Goal: Information Seeking & Learning: Learn about a topic

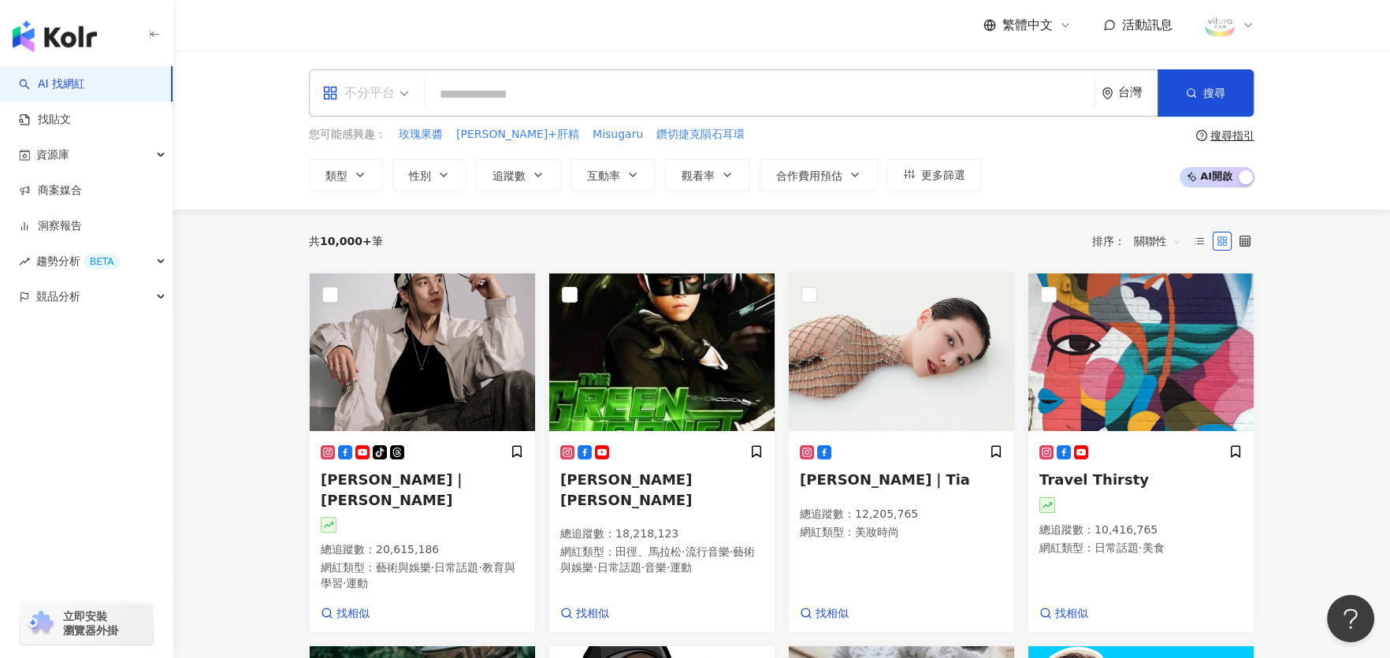
click at [386, 91] on div "不分平台" at bounding box center [358, 92] width 72 height 25
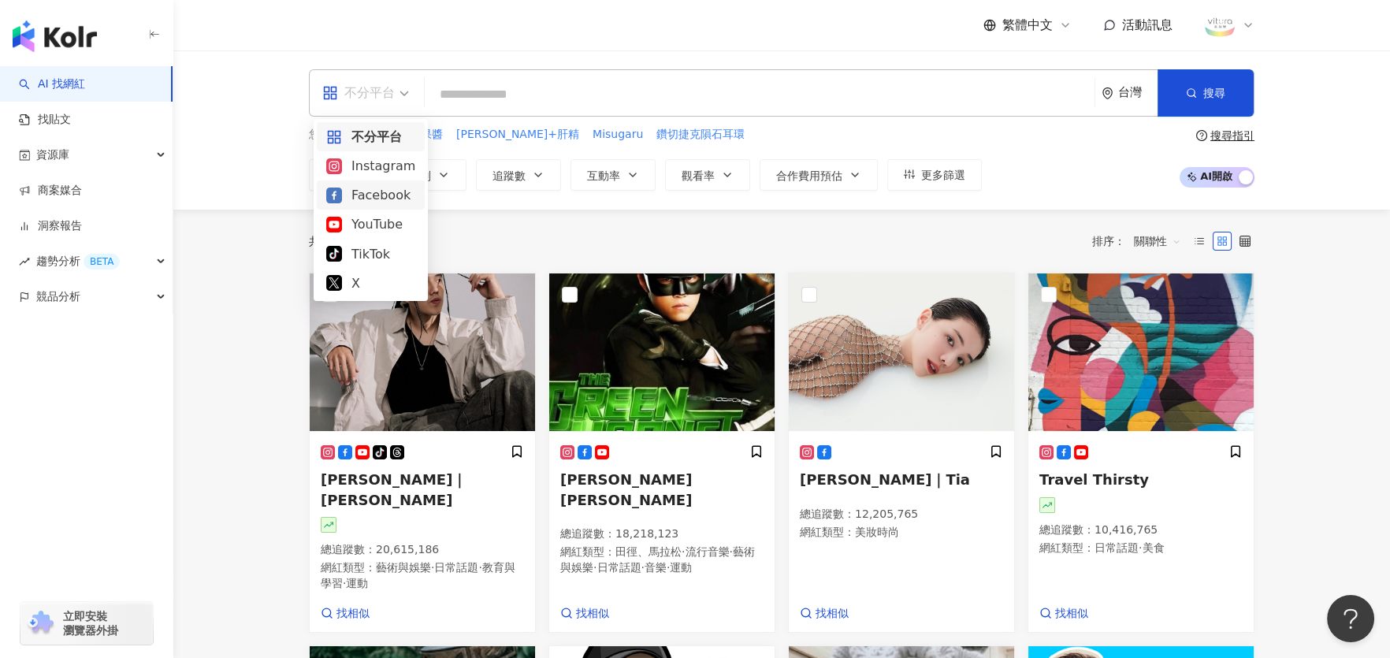
click at [373, 198] on div "Facebook" at bounding box center [370, 195] width 89 height 20
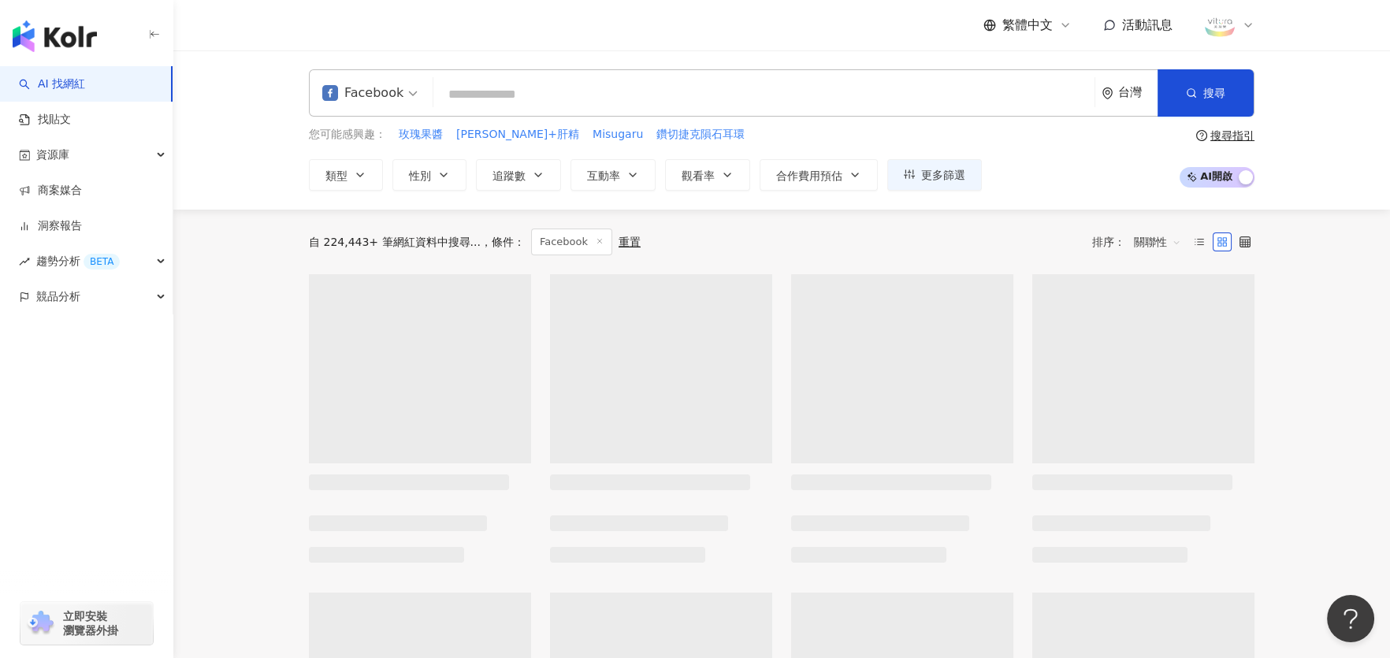
click at [523, 94] on input "search" at bounding box center [764, 95] width 648 height 30
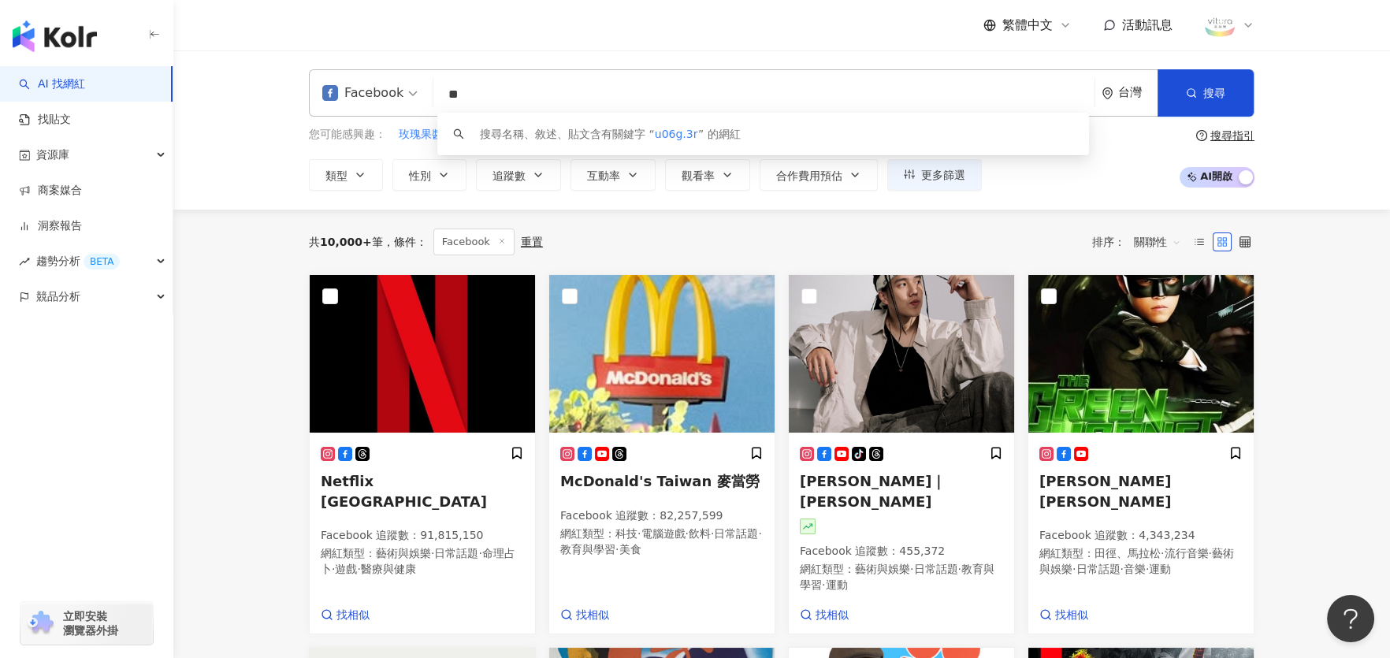
type input "*"
type input "***"
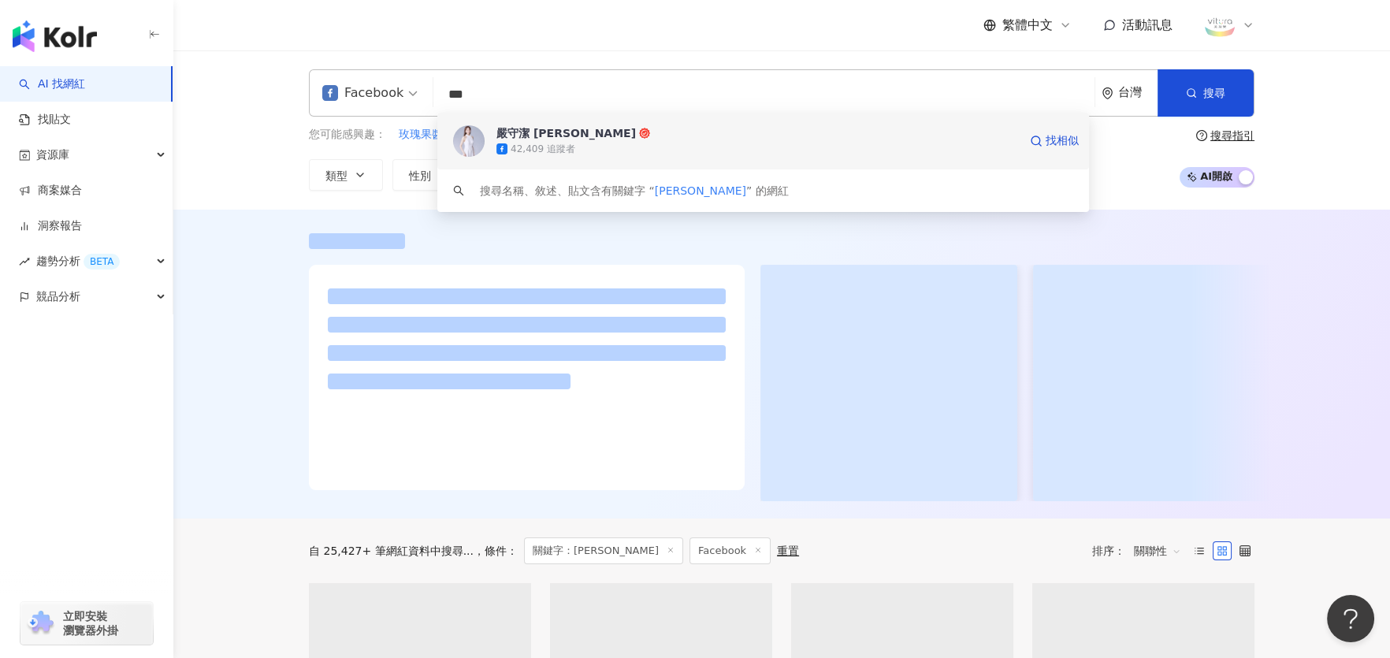
click at [534, 143] on div "42,409 追蹤者" at bounding box center [542, 149] width 65 height 13
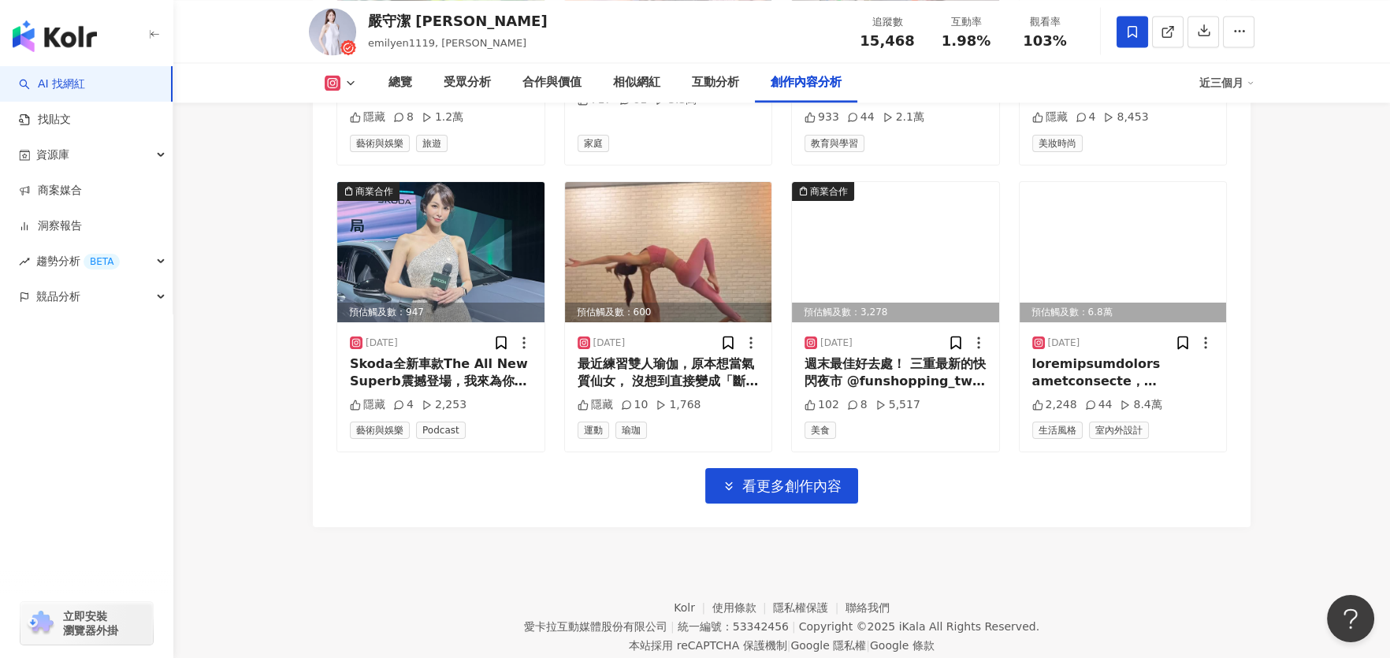
scroll to position [5233, 0]
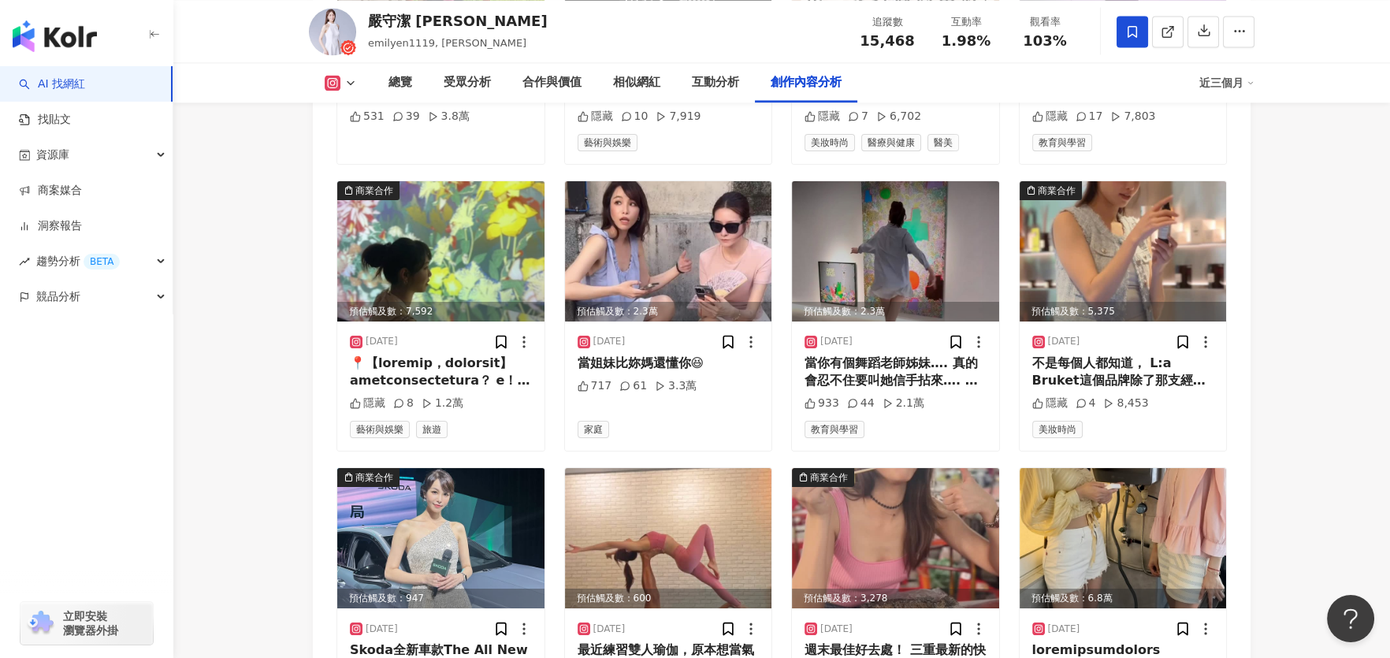
click at [344, 80] on icon at bounding box center [350, 82] width 13 height 13
click at [352, 152] on button "Facebook" at bounding box center [365, 149] width 95 height 22
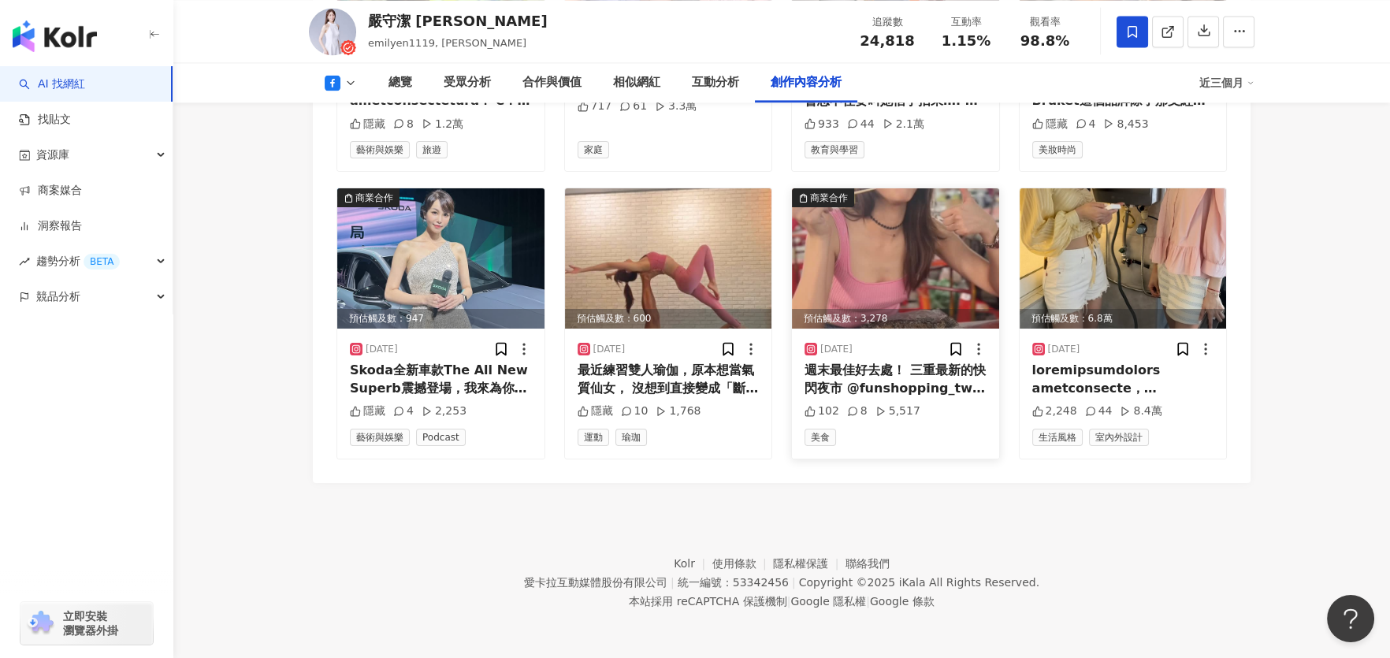
scroll to position [4643, 0]
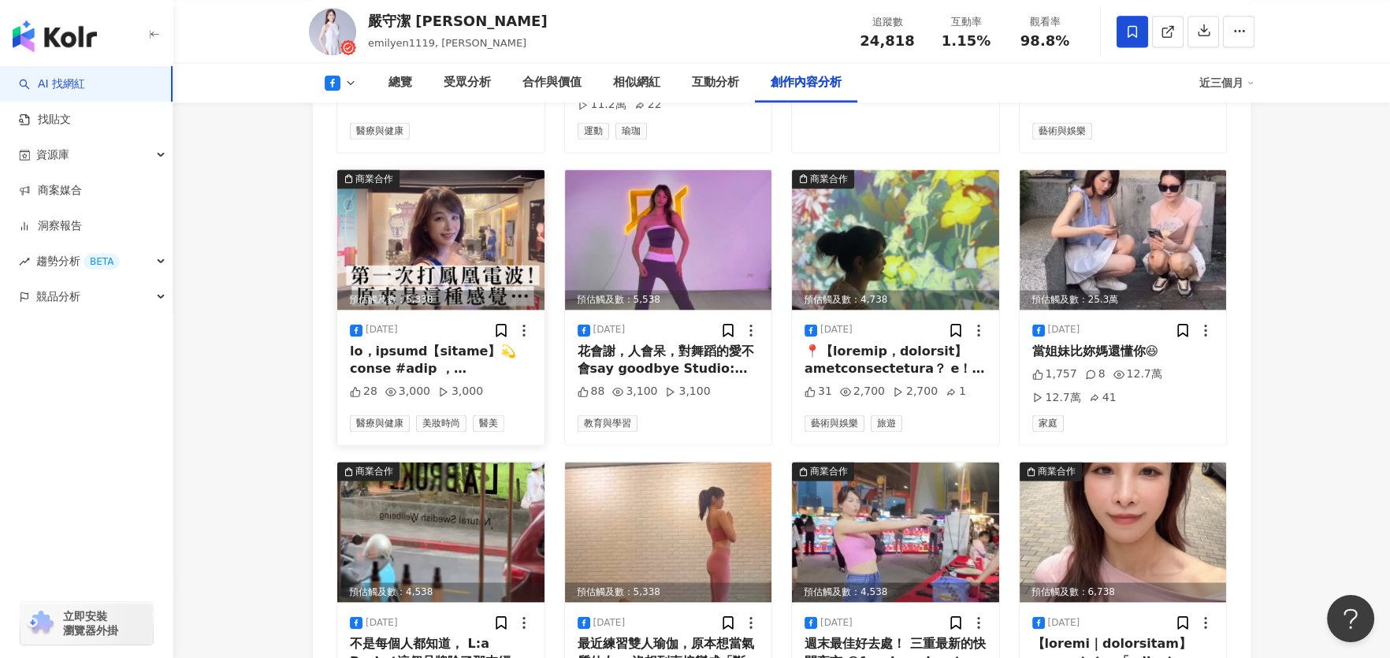
click at [429, 347] on div at bounding box center [441, 360] width 182 height 35
